Goal: Task Accomplishment & Management: Use online tool/utility

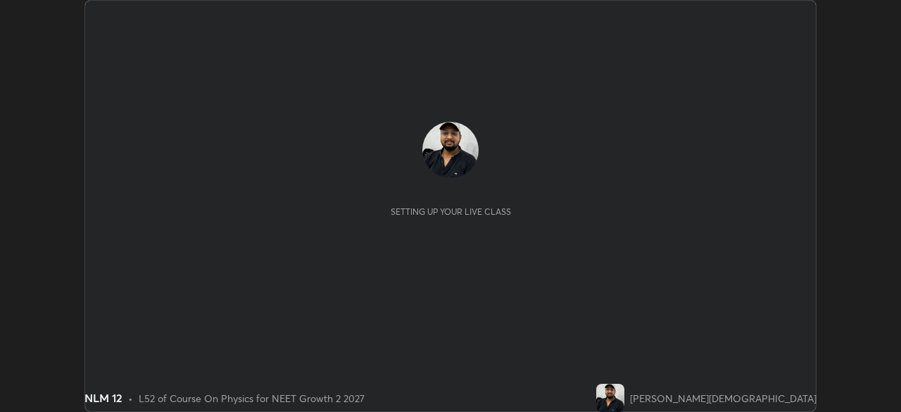
scroll to position [412, 900]
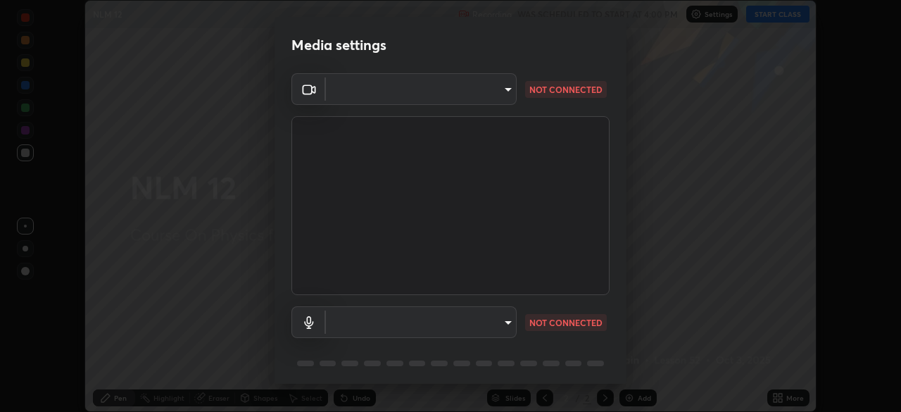
type input "fc38be1871f717ddc8e1b512eadbf63495b763d4820be899b5c927fedf8d93a0"
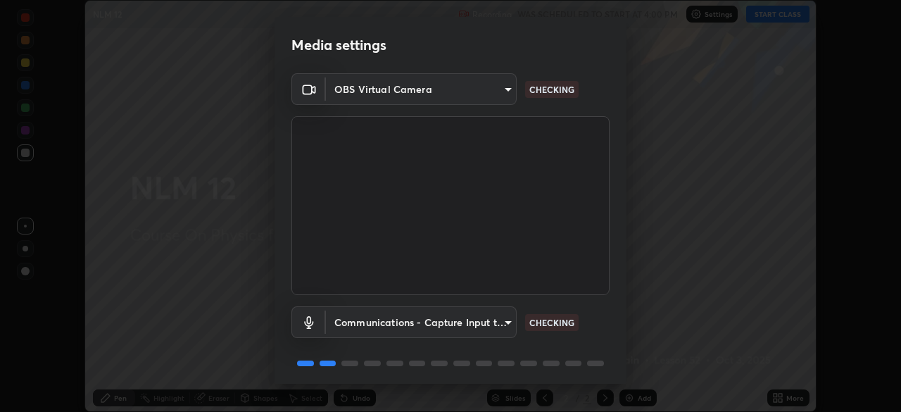
click at [485, 323] on body "Erase all NLM 12 Recording WAS SCHEDULED TO START AT 4:00 PM Settings START CLA…" at bounding box center [450, 206] width 901 height 412
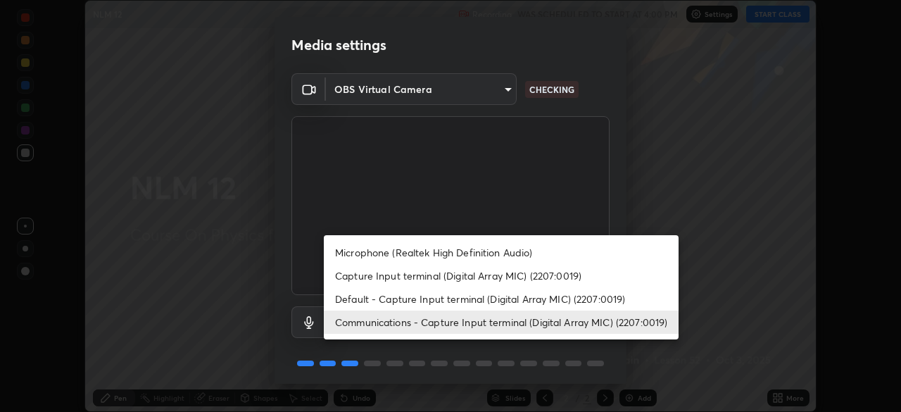
click at [487, 255] on li "Microphone (Realtek High Definition Audio)" at bounding box center [501, 252] width 355 height 23
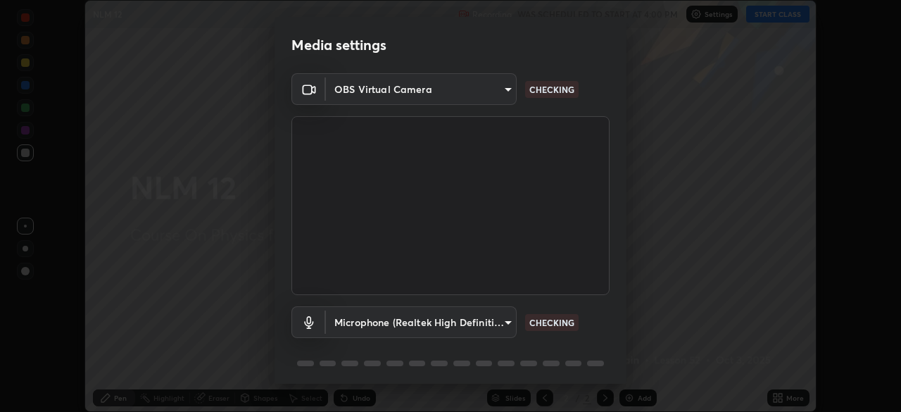
click at [483, 331] on body "Erase all NLM 12 Recording WAS SCHEDULED TO START AT 4:00 PM Settings START CLA…" at bounding box center [450, 206] width 901 height 412
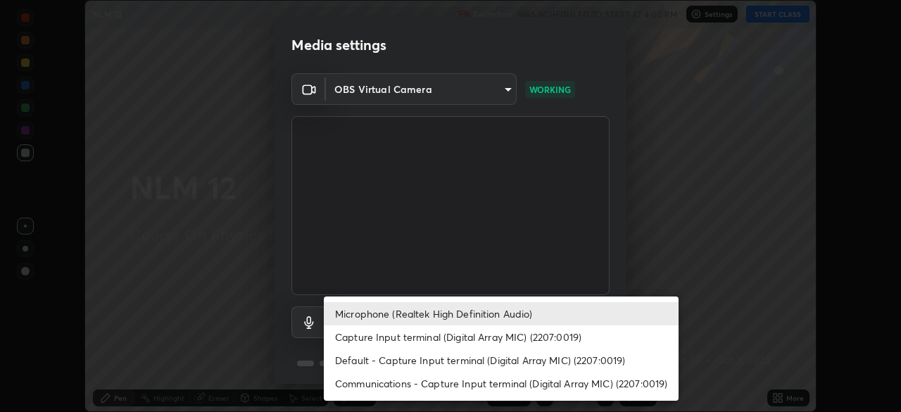
click at [499, 342] on li "Capture Input terminal (Digital Array MIC) (2207:0019)" at bounding box center [501, 336] width 355 height 23
type input "51fe8f225bf5d629e72ad0ae53a519889cfb3ff01f940cc726373c4ba70a389a"
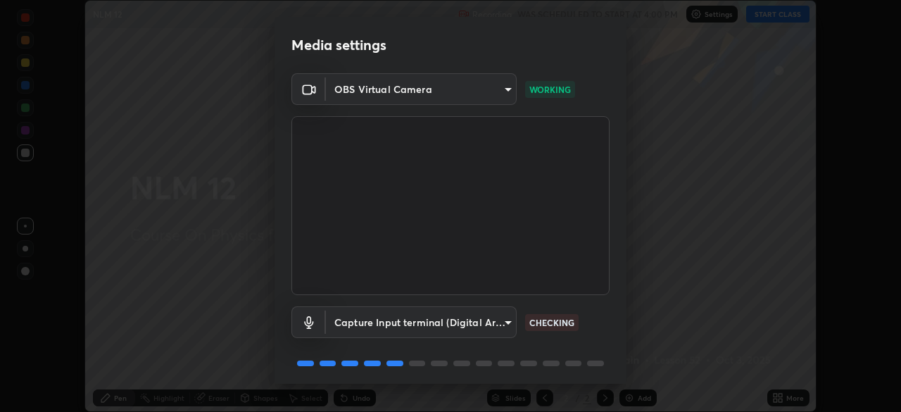
scroll to position [50, 0]
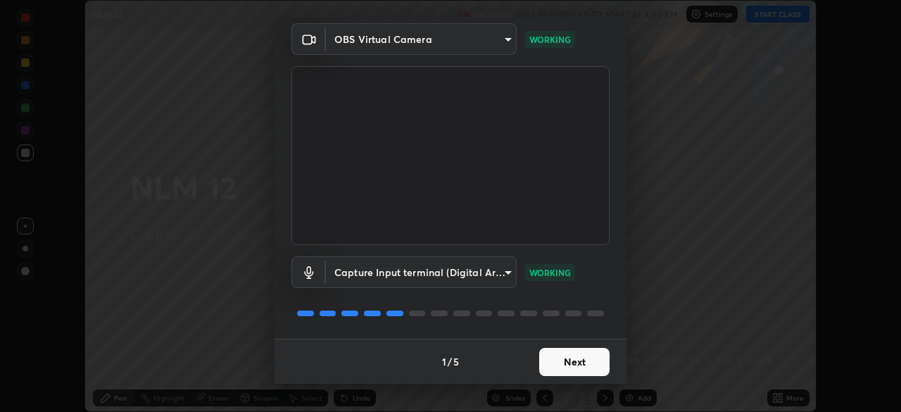
click at [574, 362] on button "Next" at bounding box center [574, 362] width 70 height 28
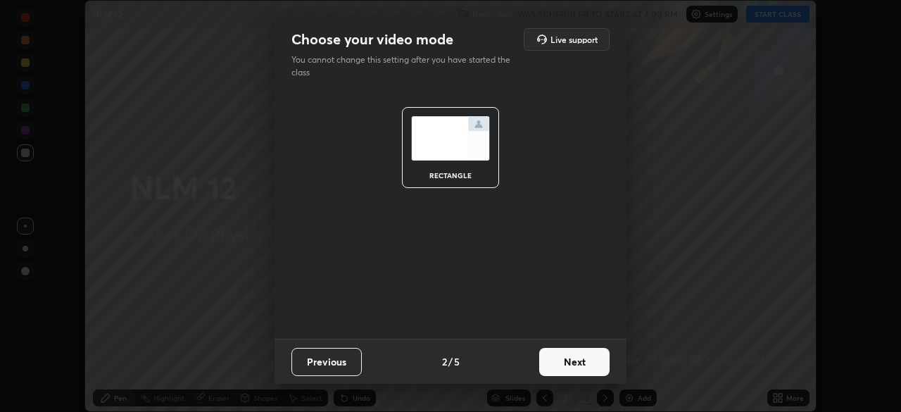
scroll to position [0, 0]
click at [581, 359] on button "Next" at bounding box center [574, 362] width 70 height 28
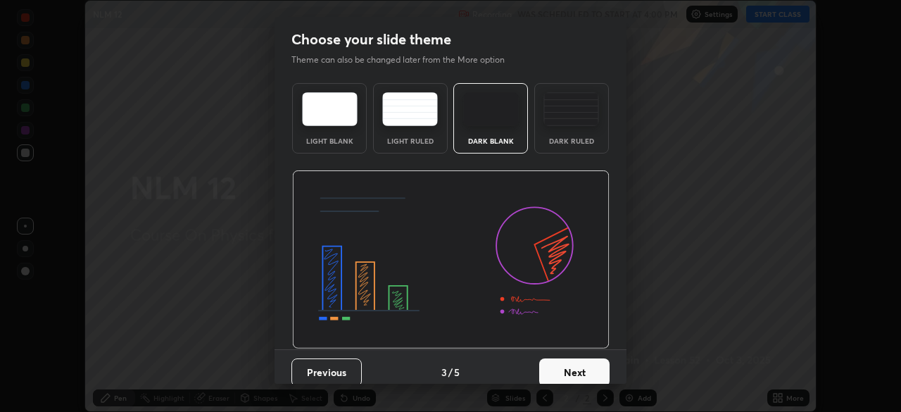
click at [575, 116] on img at bounding box center [571, 109] width 56 height 34
click at [578, 378] on button "Next" at bounding box center [574, 372] width 70 height 28
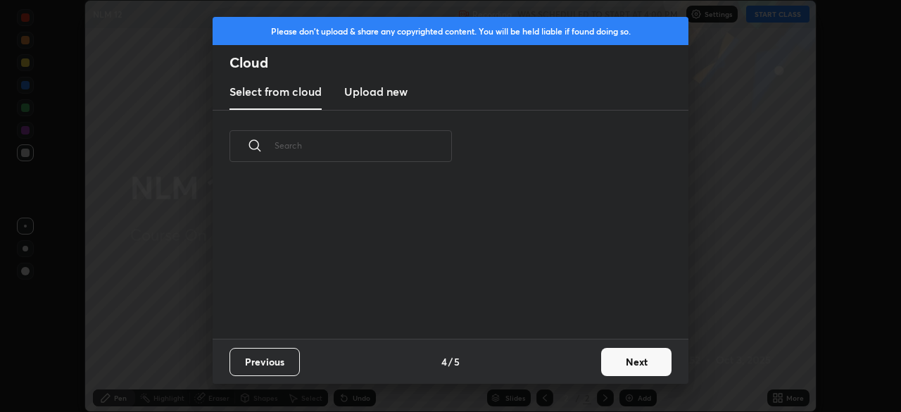
click at [633, 367] on button "Next" at bounding box center [636, 362] width 70 height 28
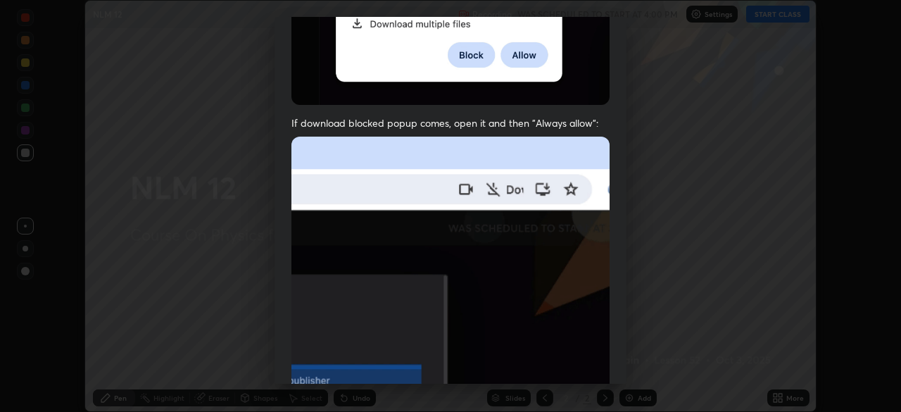
scroll to position [337, 0]
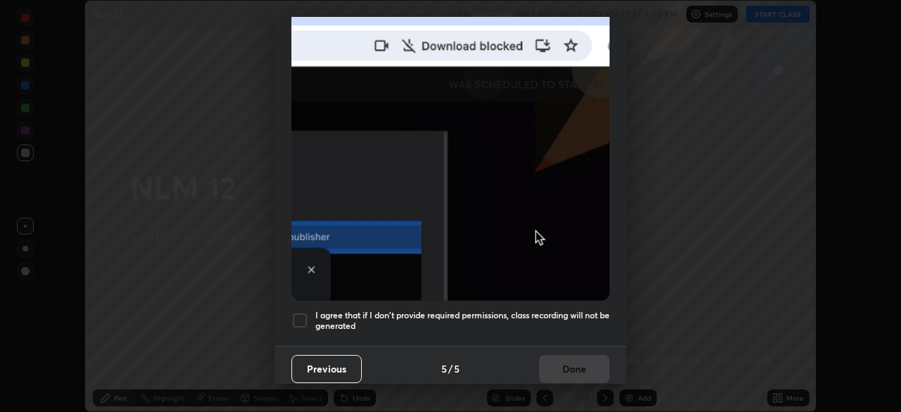
click at [523, 317] on h5 "I agree that if I don't provide required permissions, class recording will not …" at bounding box center [462, 321] width 294 height 22
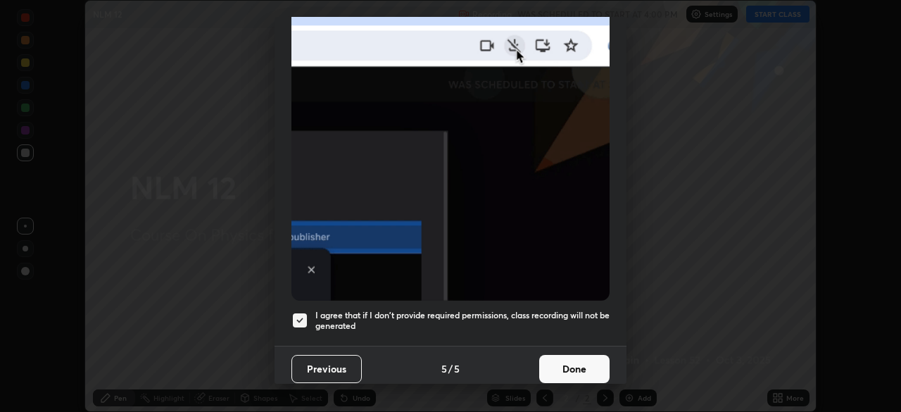
click at [559, 364] on button "Done" at bounding box center [574, 369] width 70 height 28
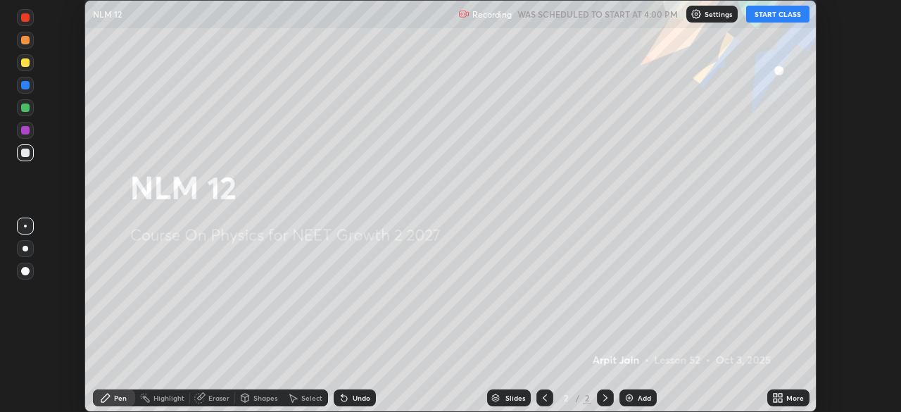
click at [767, 11] on button "START CLASS" at bounding box center [777, 14] width 63 height 17
click at [635, 395] on div "Add" at bounding box center [637, 397] width 37 height 17
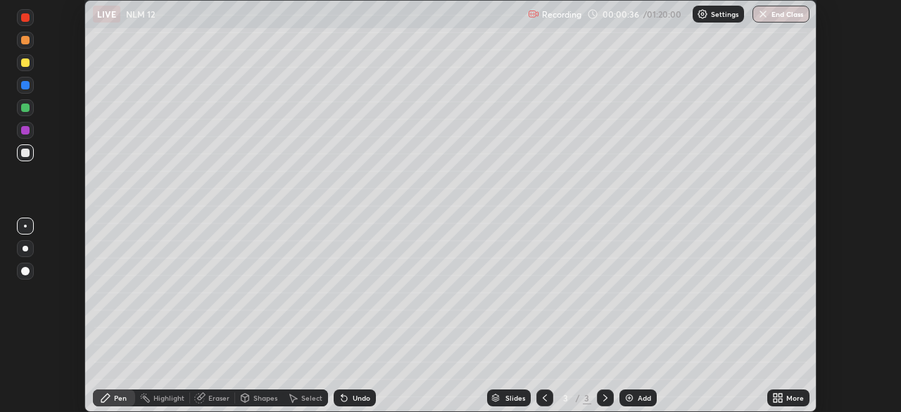
click at [25, 154] on div at bounding box center [25, 152] width 8 height 8
click at [25, 247] on div at bounding box center [26, 249] width 6 height 6
click at [25, 108] on div at bounding box center [25, 107] width 8 height 8
click at [25, 153] on div at bounding box center [25, 152] width 8 height 8
click at [27, 18] on div at bounding box center [25, 17] width 8 height 8
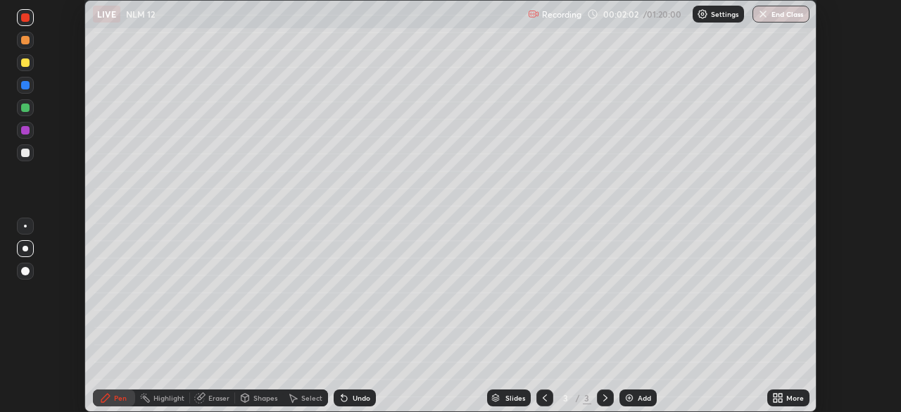
click at [355, 392] on div "Undo" at bounding box center [355, 397] width 42 height 17
click at [346, 396] on icon at bounding box center [343, 397] width 11 height 11
click at [357, 400] on div "Undo" at bounding box center [362, 397] width 18 height 7
click at [635, 396] on div "Add" at bounding box center [637, 397] width 37 height 17
click at [25, 153] on div at bounding box center [25, 152] width 8 height 8
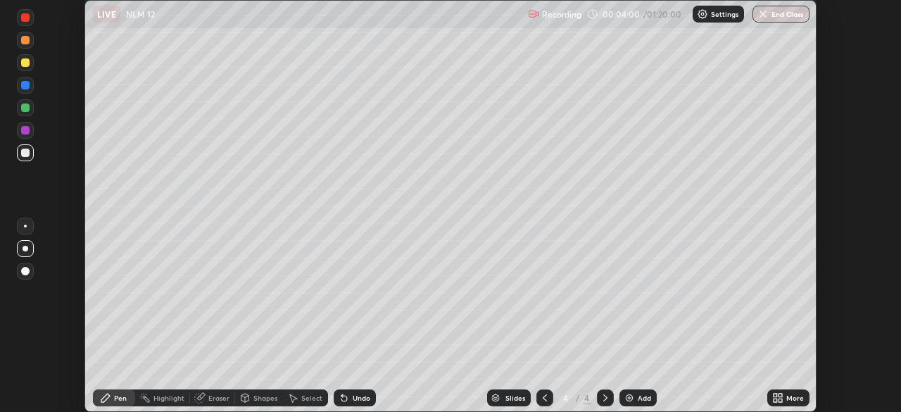
click at [353, 398] on div "Undo" at bounding box center [362, 397] width 18 height 7
click at [349, 398] on div "Undo" at bounding box center [355, 397] width 42 height 17
click at [347, 402] on icon at bounding box center [343, 397] width 11 height 11
click at [348, 399] on div "Undo" at bounding box center [355, 397] width 42 height 17
click at [348, 398] on div "Undo" at bounding box center [355, 397] width 42 height 17
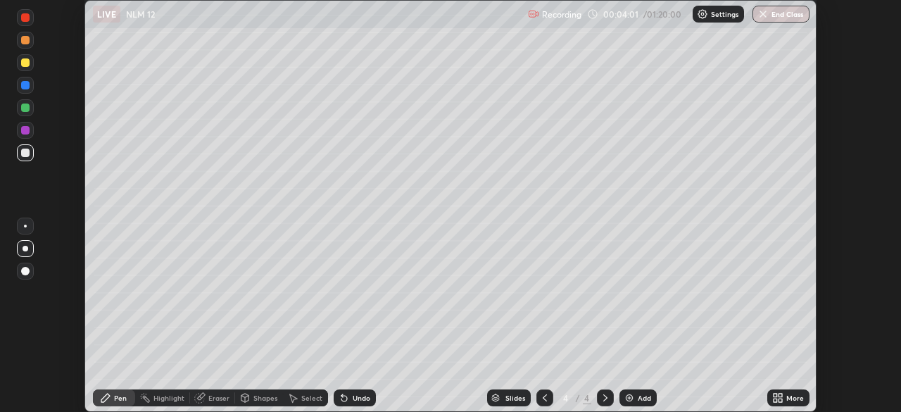
click at [348, 399] on icon at bounding box center [343, 397] width 11 height 11
click at [347, 397] on icon at bounding box center [343, 397] width 11 height 11
click at [347, 401] on icon at bounding box center [343, 397] width 11 height 11
click at [342, 398] on icon at bounding box center [344, 398] width 6 height 6
click at [345, 399] on icon at bounding box center [343, 397] width 11 height 11
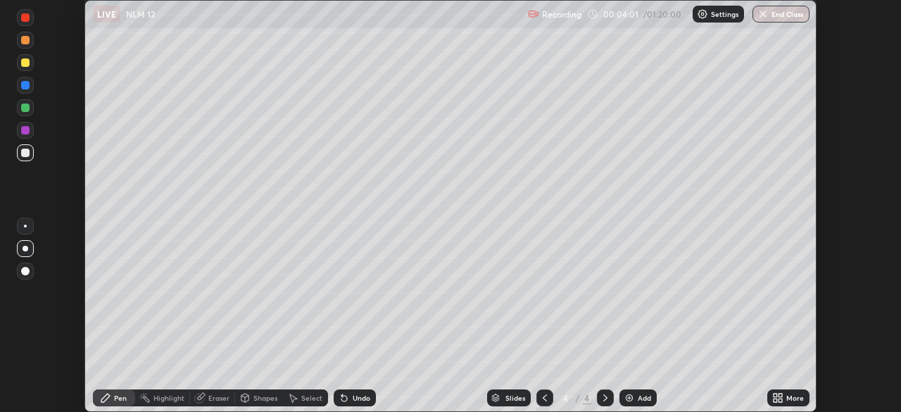
click at [344, 399] on icon at bounding box center [344, 398] width 6 height 6
click at [343, 401] on icon at bounding box center [343, 397] width 11 height 11
click at [343, 400] on icon at bounding box center [344, 398] width 6 height 6
click at [342, 400] on icon at bounding box center [344, 398] width 6 height 6
click at [341, 400] on icon at bounding box center [344, 398] width 6 height 6
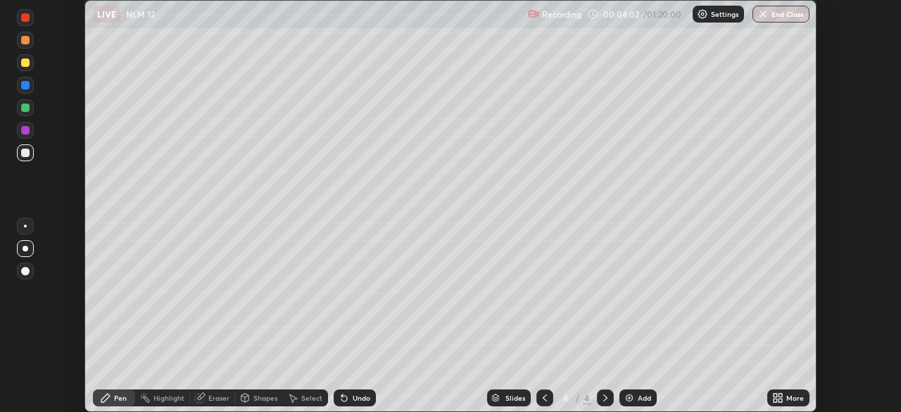
click at [340, 401] on icon at bounding box center [343, 397] width 11 height 11
click at [341, 400] on icon at bounding box center [344, 398] width 6 height 6
click at [545, 400] on icon at bounding box center [544, 397] width 11 height 11
click at [604, 396] on icon at bounding box center [605, 397] width 4 height 7
click at [536, 403] on div at bounding box center [544, 397] width 17 height 17
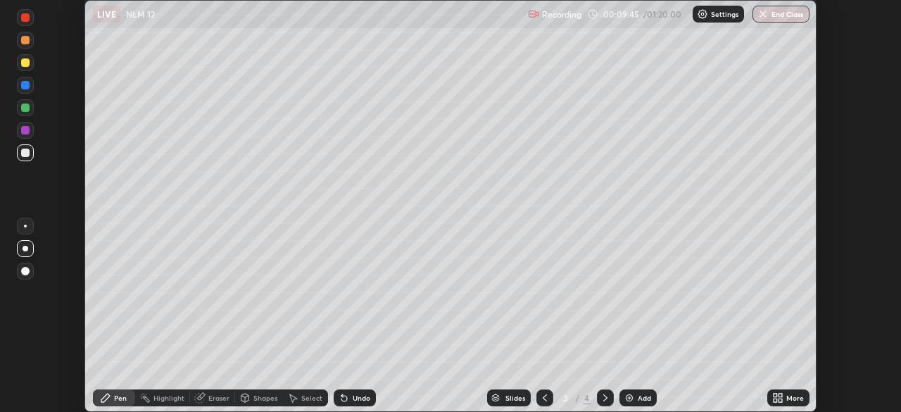
click at [609, 402] on icon at bounding box center [604, 397] width 11 height 11
click at [637, 400] on div "Add" at bounding box center [643, 397] width 13 height 7
click at [353, 398] on div "Undo" at bounding box center [362, 397] width 18 height 7
click at [343, 398] on icon at bounding box center [344, 398] width 6 height 6
click at [343, 399] on icon at bounding box center [344, 398] width 6 height 6
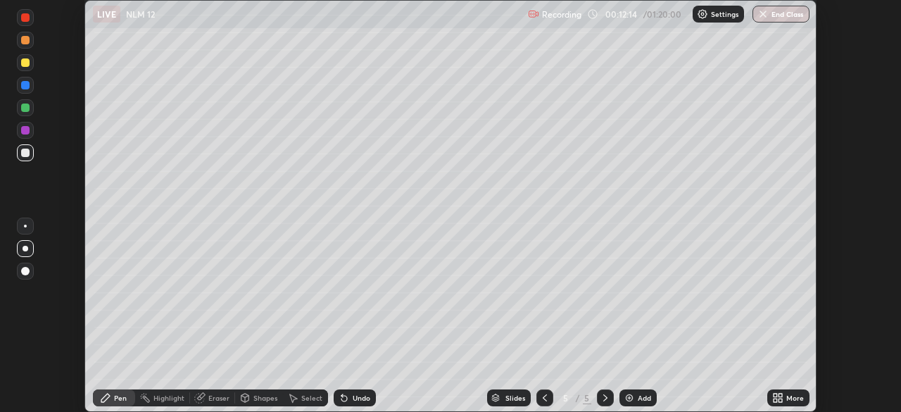
click at [341, 399] on icon at bounding box center [344, 398] width 6 height 6
click at [338, 398] on icon at bounding box center [343, 397] width 11 height 11
click at [341, 396] on icon at bounding box center [344, 398] width 6 height 6
click at [635, 396] on div "Add" at bounding box center [637, 397] width 37 height 17
click at [634, 397] on div "Add" at bounding box center [637, 397] width 37 height 17
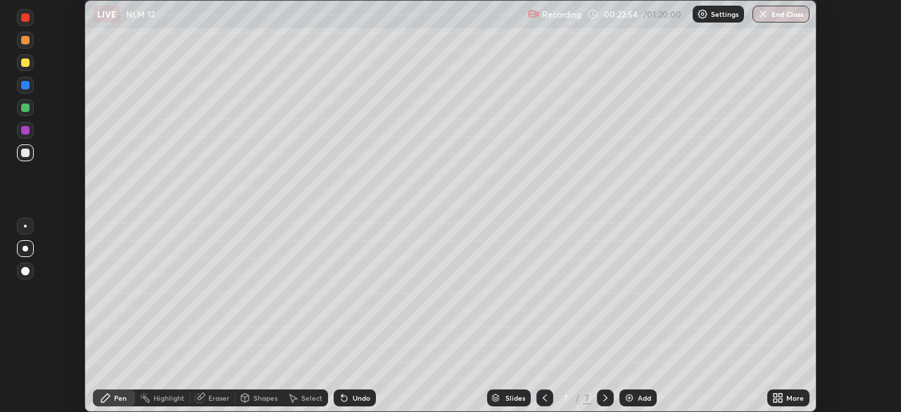
click at [26, 110] on div at bounding box center [25, 107] width 8 height 8
click at [637, 397] on div "Add" at bounding box center [643, 397] width 13 height 7
click at [27, 62] on div at bounding box center [25, 62] width 8 height 8
click at [24, 154] on div at bounding box center [25, 152] width 8 height 8
click at [585, 383] on div "8 / 8" at bounding box center [574, 397] width 77 height 28
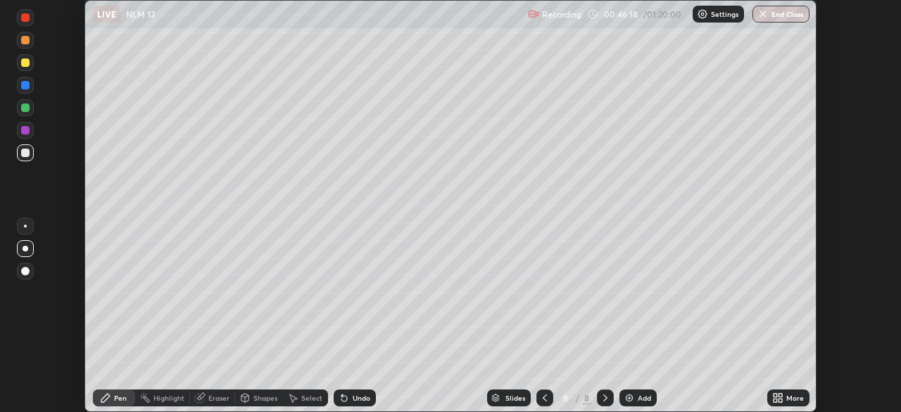
click at [597, 386] on div at bounding box center [605, 397] width 17 height 28
click at [639, 402] on div "Add" at bounding box center [637, 397] width 37 height 17
click at [27, 108] on div at bounding box center [25, 107] width 8 height 8
click at [629, 398] on img at bounding box center [628, 397] width 11 height 11
click at [768, 17] on img "button" at bounding box center [762, 13] width 11 height 11
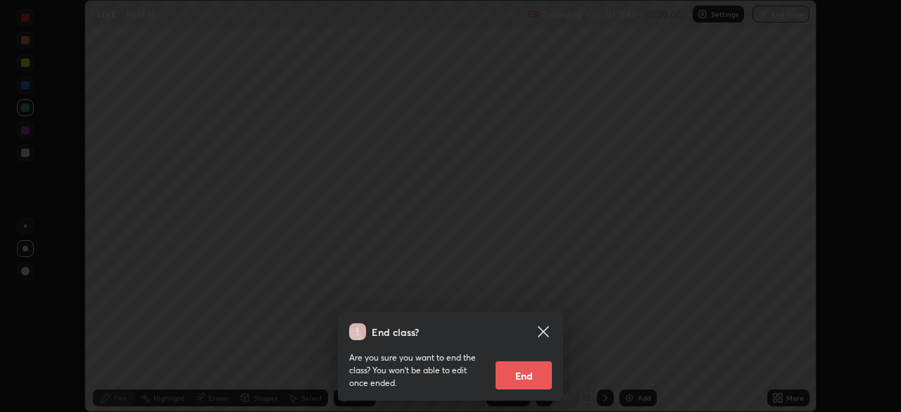
click at [525, 371] on button "End" at bounding box center [523, 375] width 56 height 28
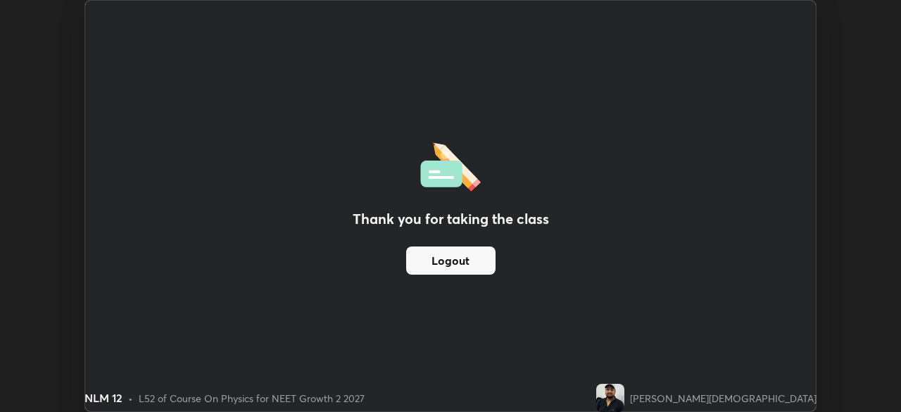
click at [454, 269] on button "Logout" at bounding box center [450, 260] width 89 height 28
